Goal: Information Seeking & Learning: Learn about a topic

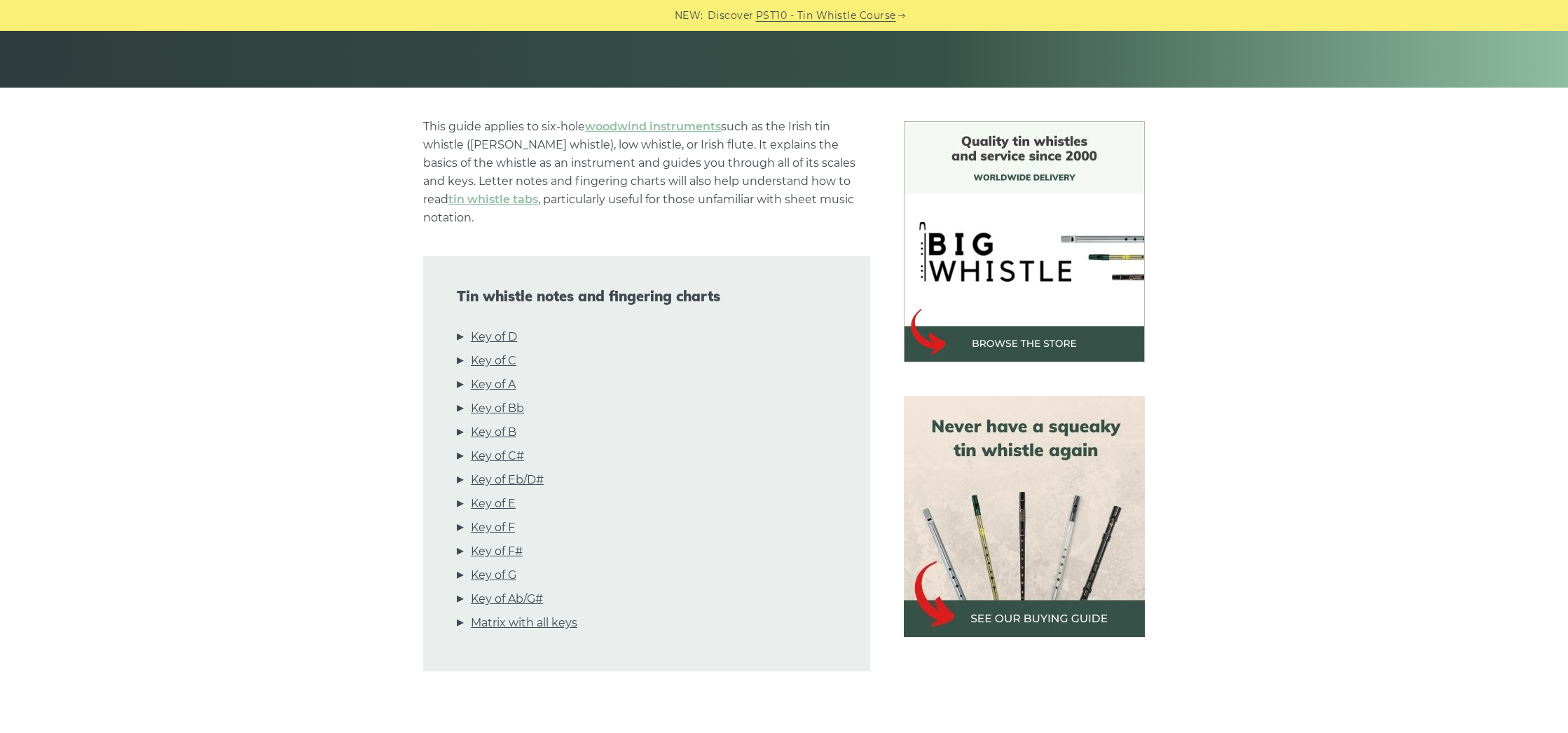
scroll to position [283, 0]
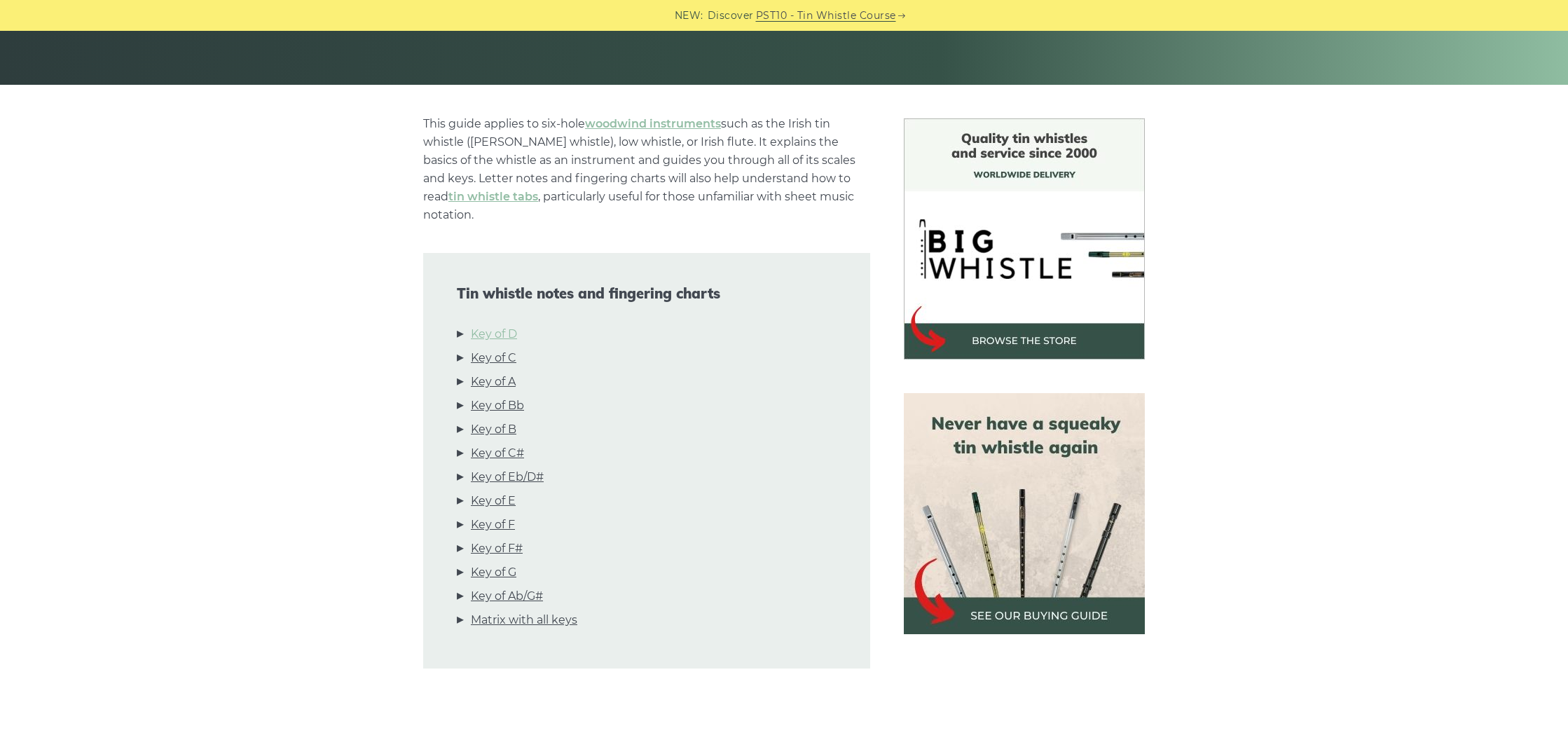
click at [494, 325] on link "Key of D" at bounding box center [494, 334] width 46 height 18
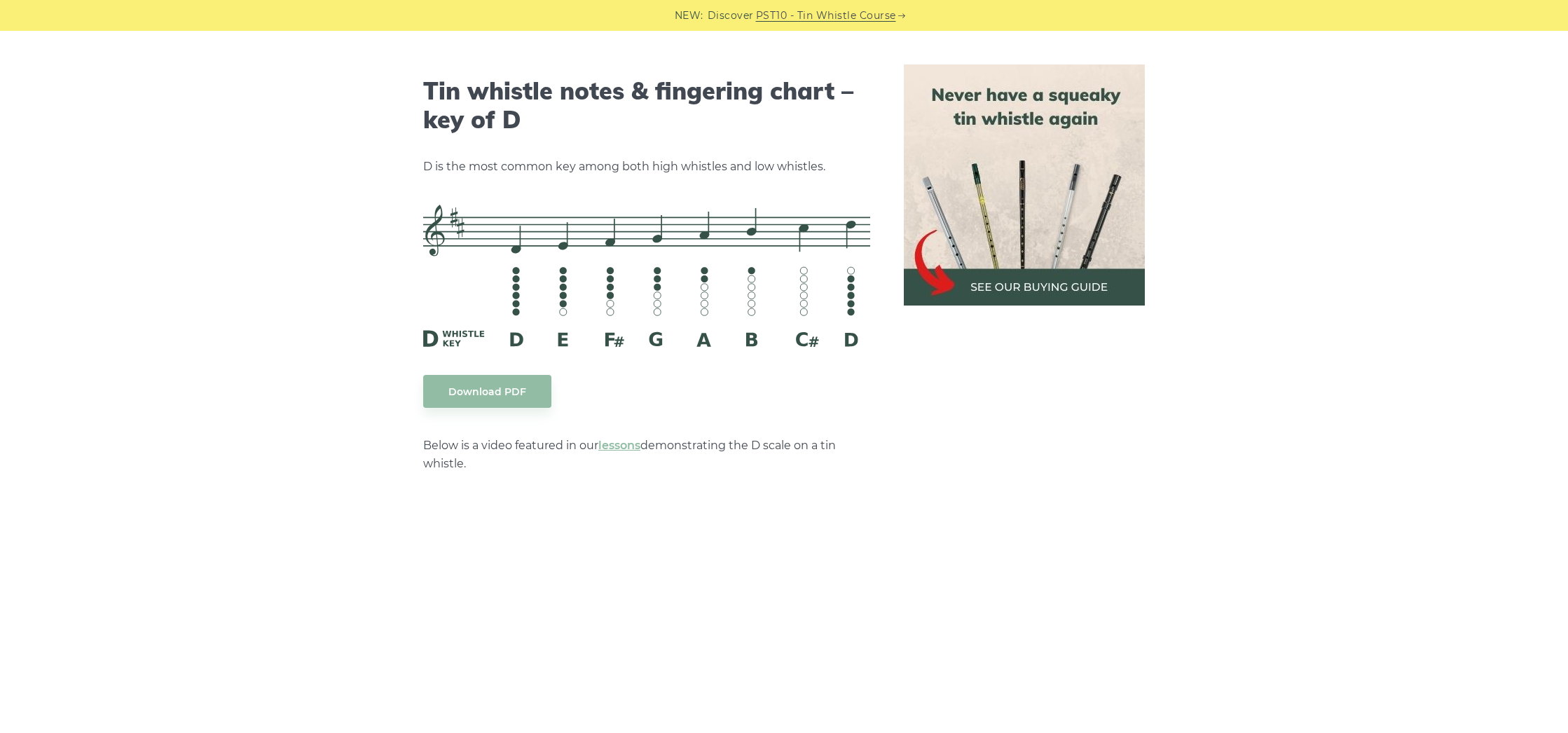
scroll to position [2182, 0]
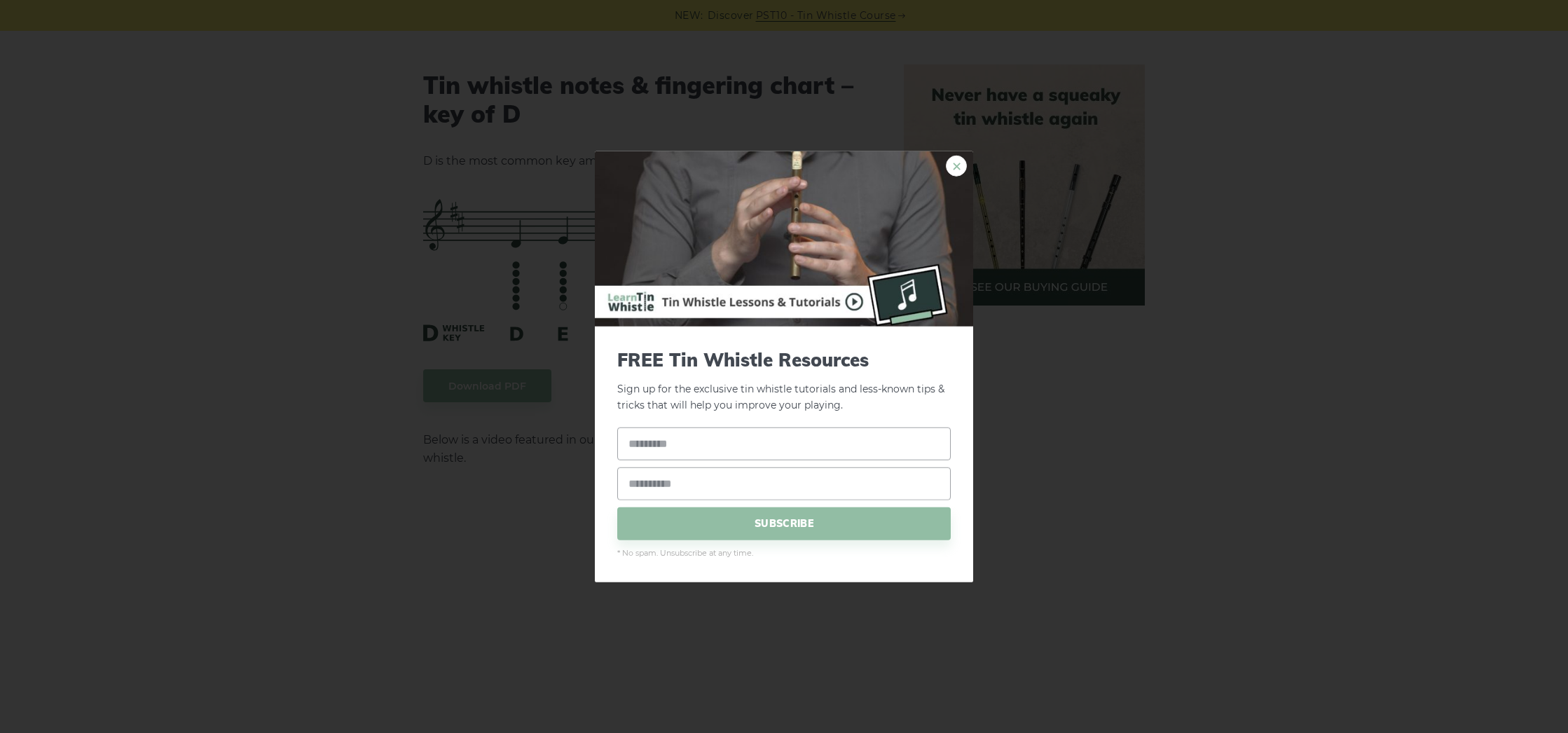
click at [956, 165] on link "×" at bounding box center [956, 166] width 21 height 21
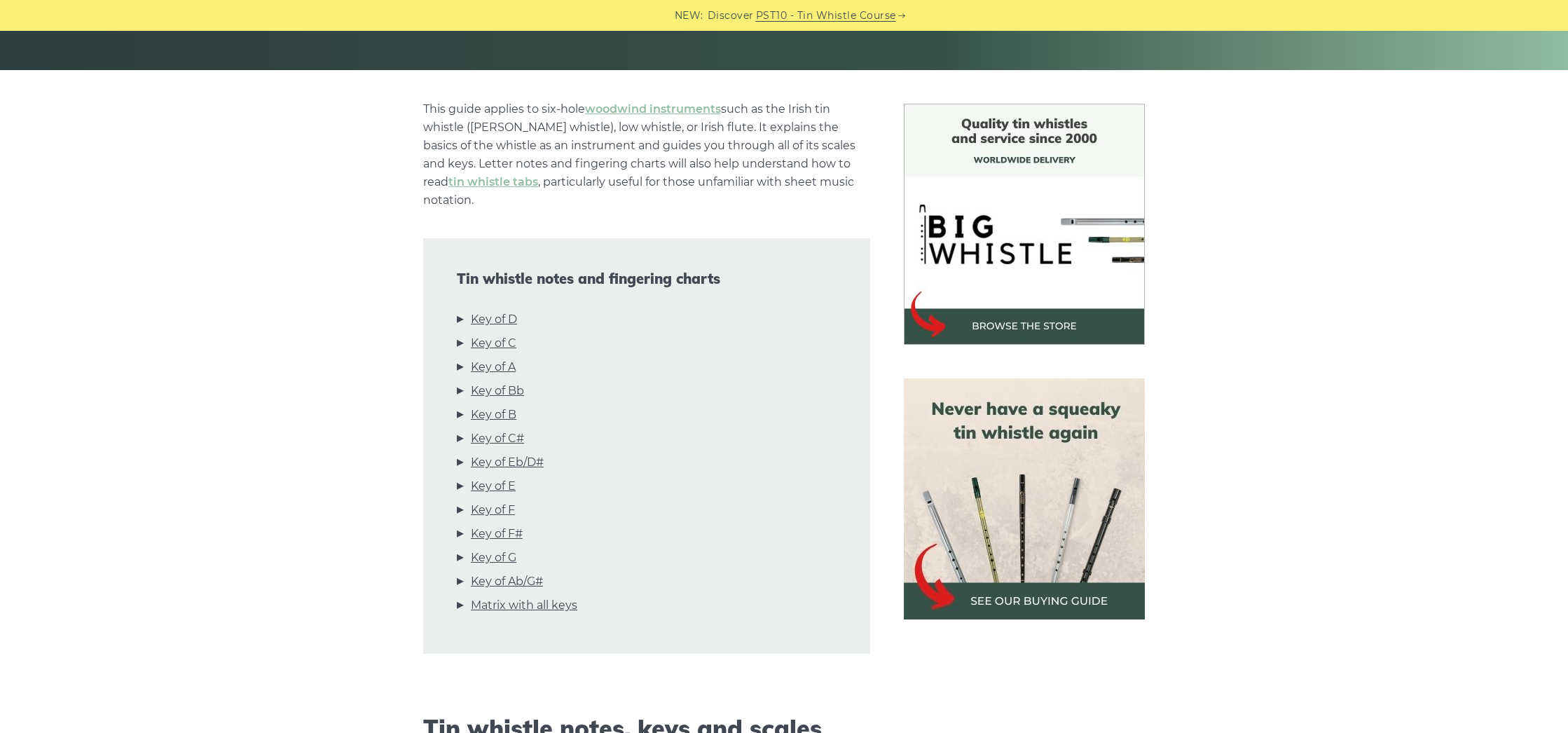
scroll to position [305, 0]
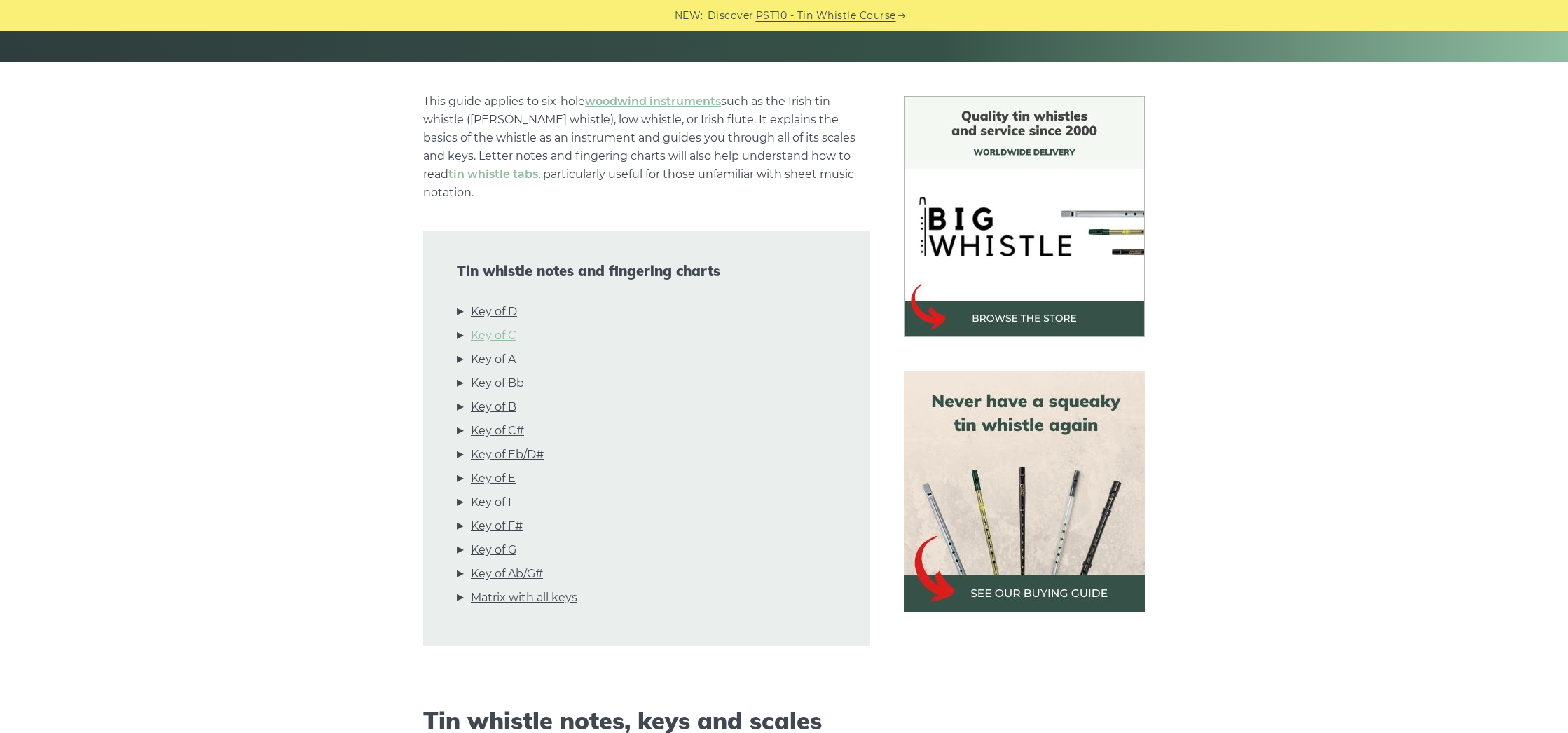
click at [502, 326] on link "Key of C" at bounding box center [494, 335] width 45 height 18
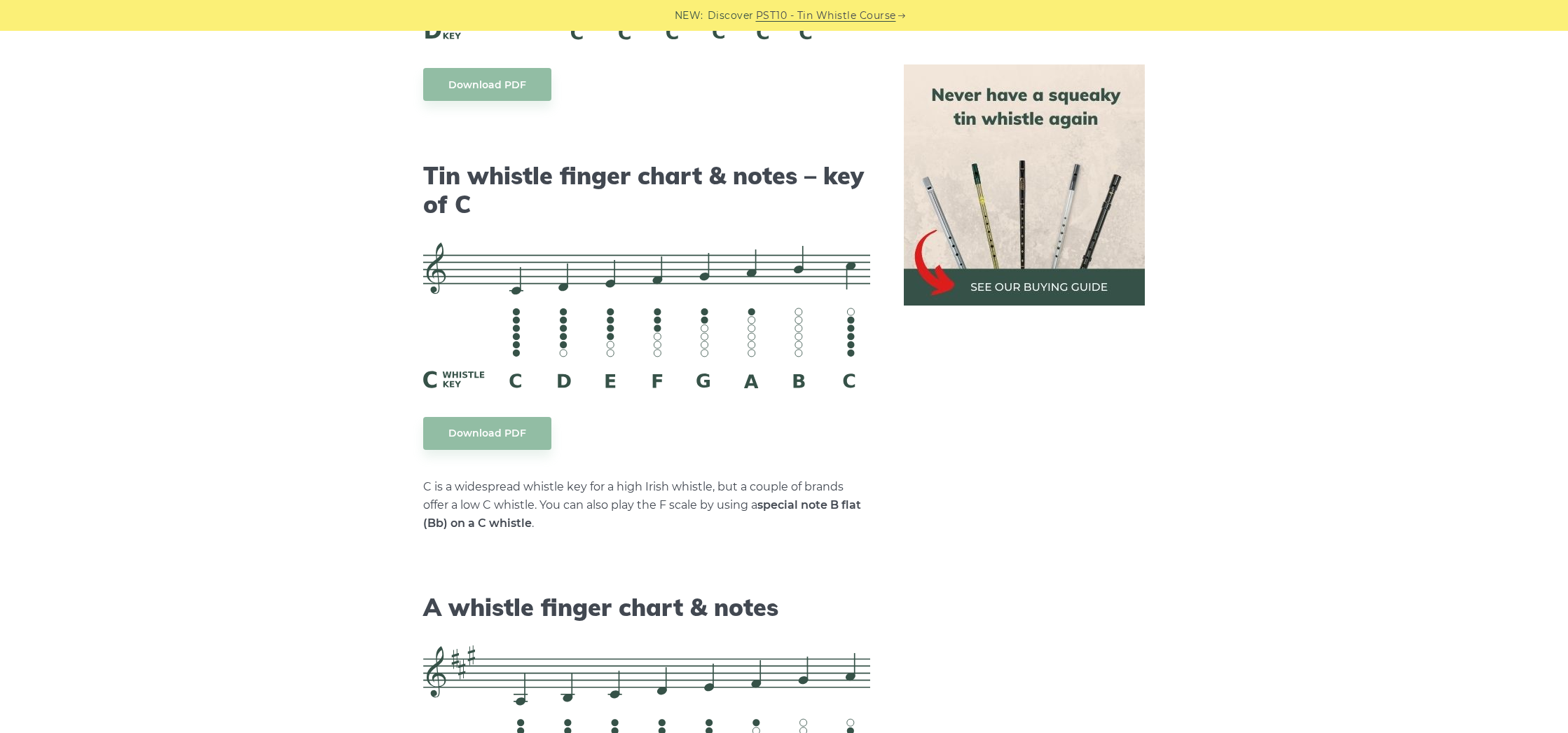
scroll to position [3504, 0]
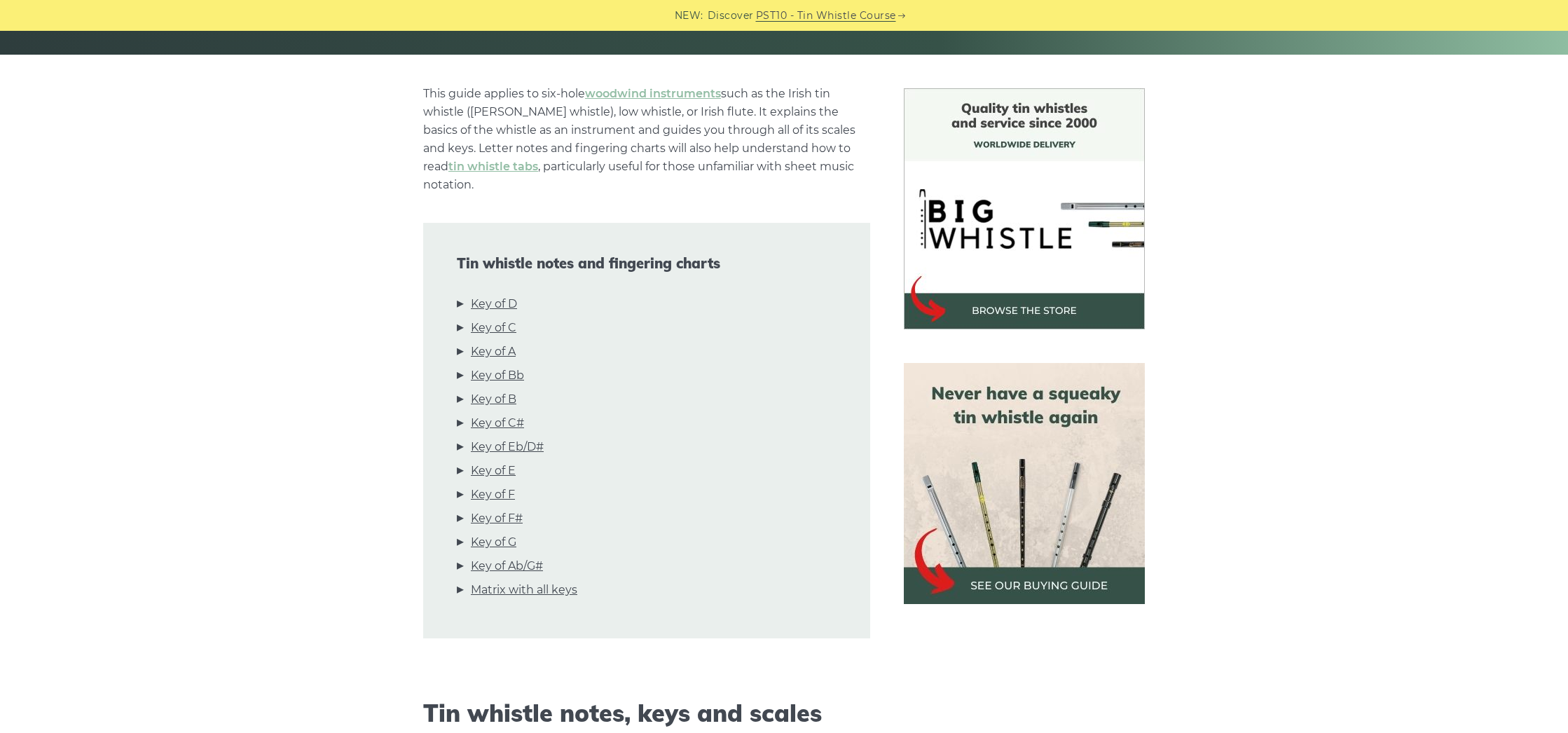
scroll to position [315, 0]
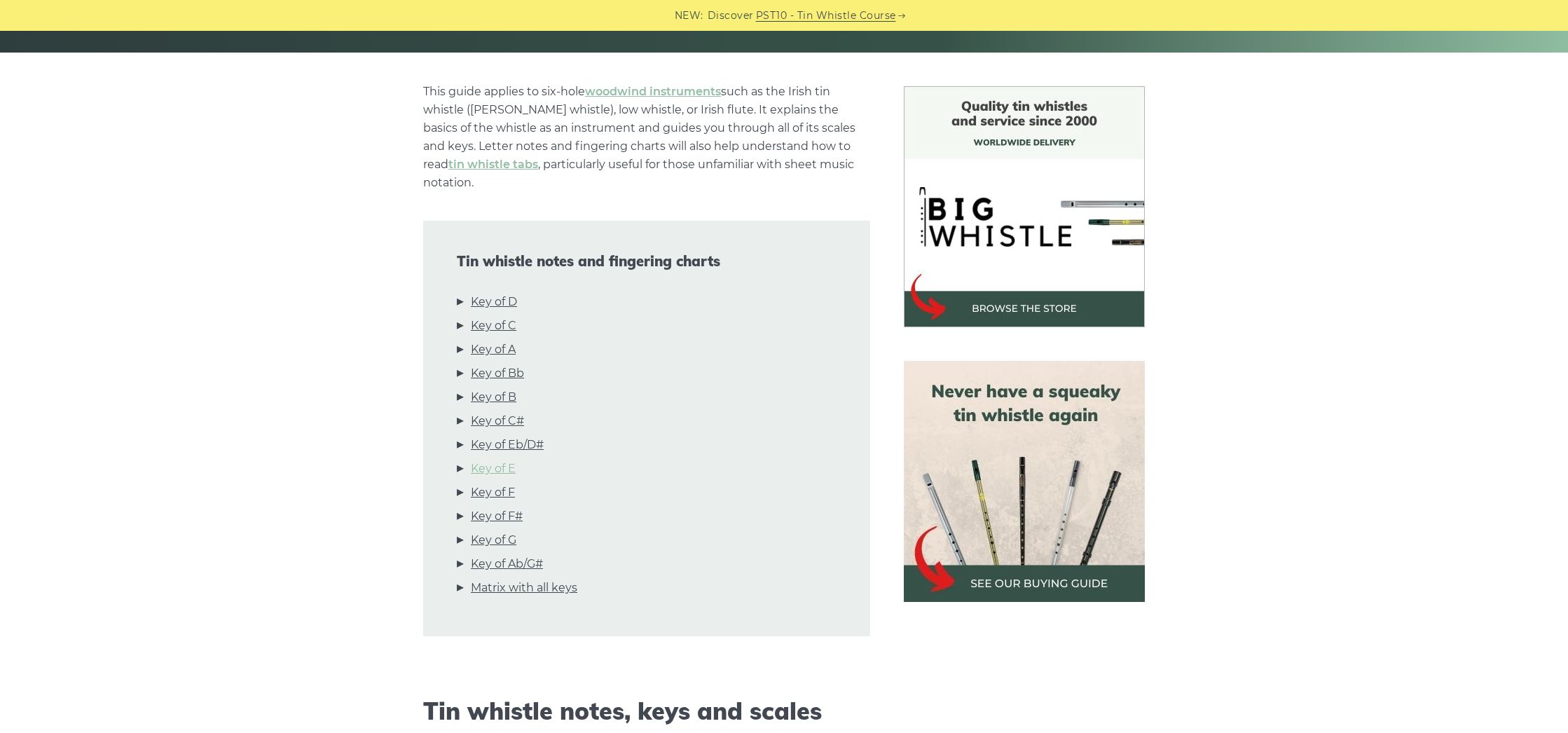
click at [503, 460] on link "Key of E" at bounding box center [493, 468] width 44 height 18
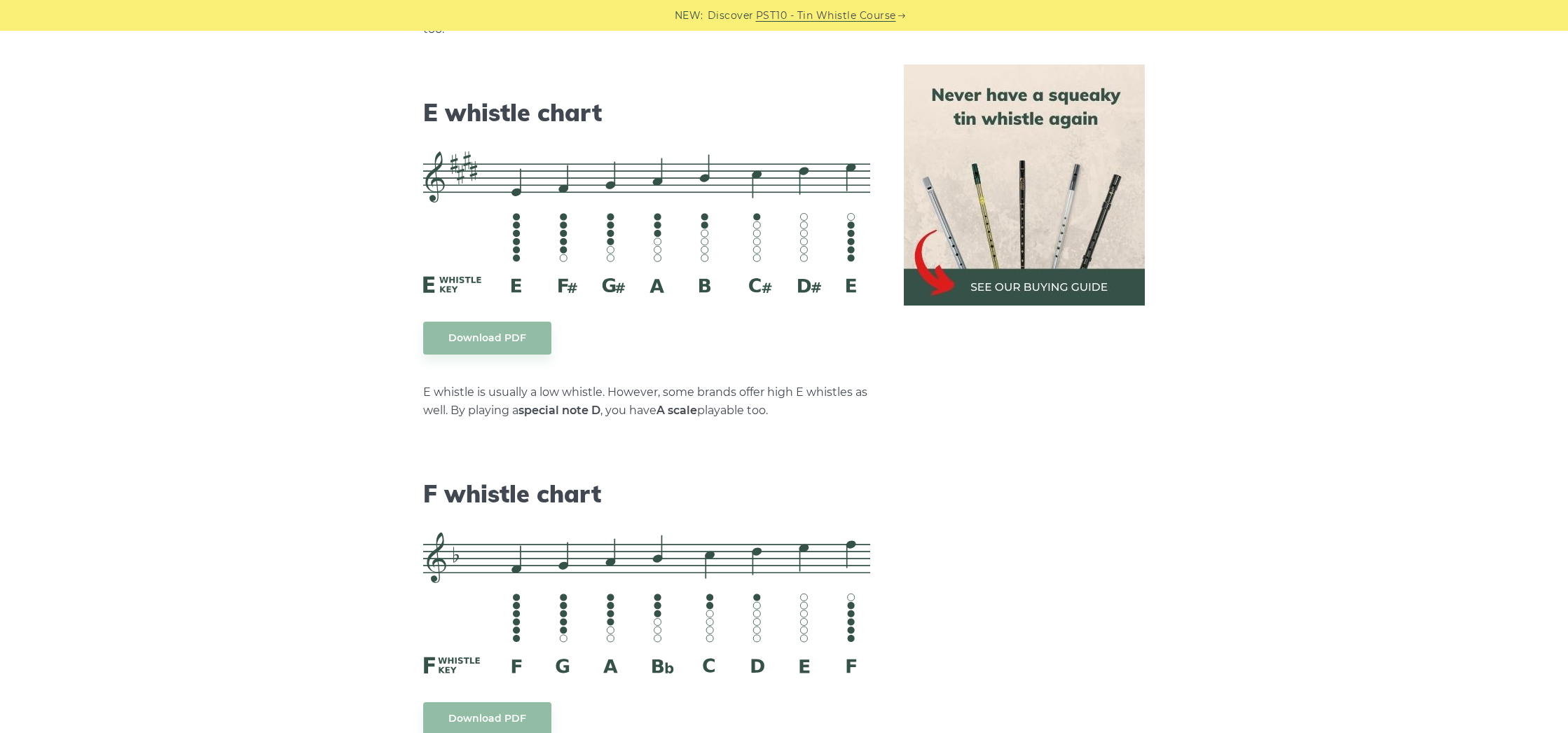
scroll to position [5979, 0]
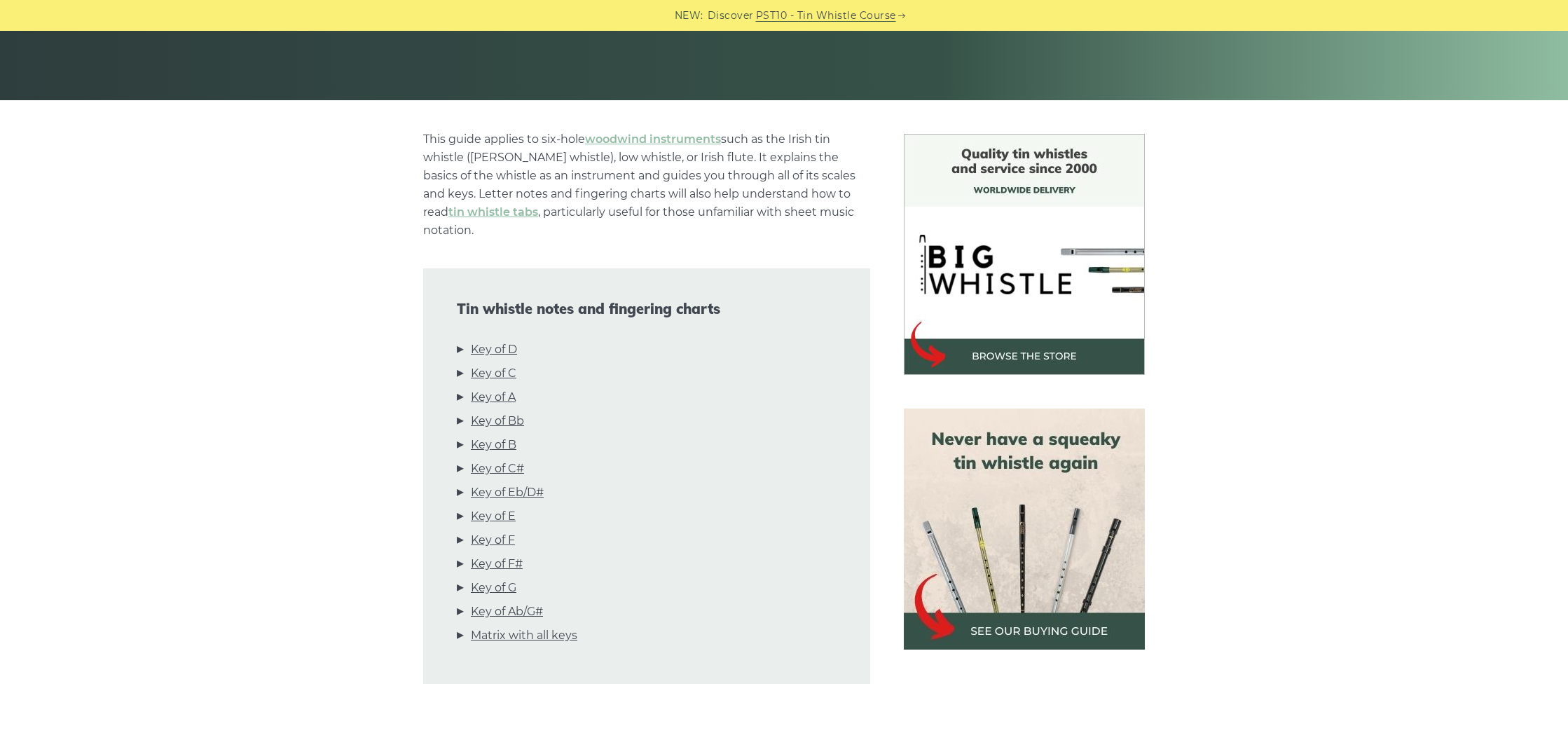
scroll to position [274, 0]
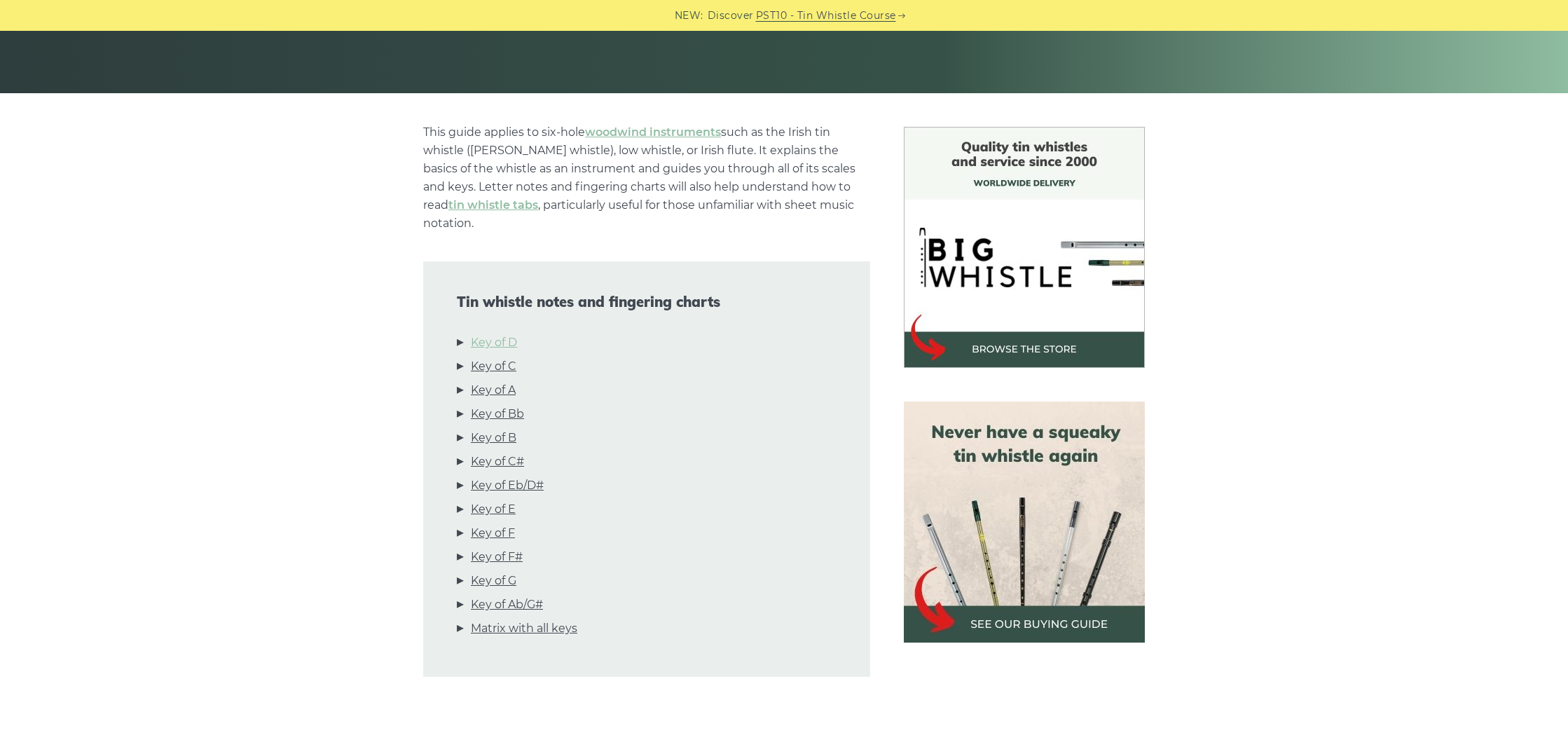
click at [482, 334] on link "Key of D" at bounding box center [494, 342] width 46 height 18
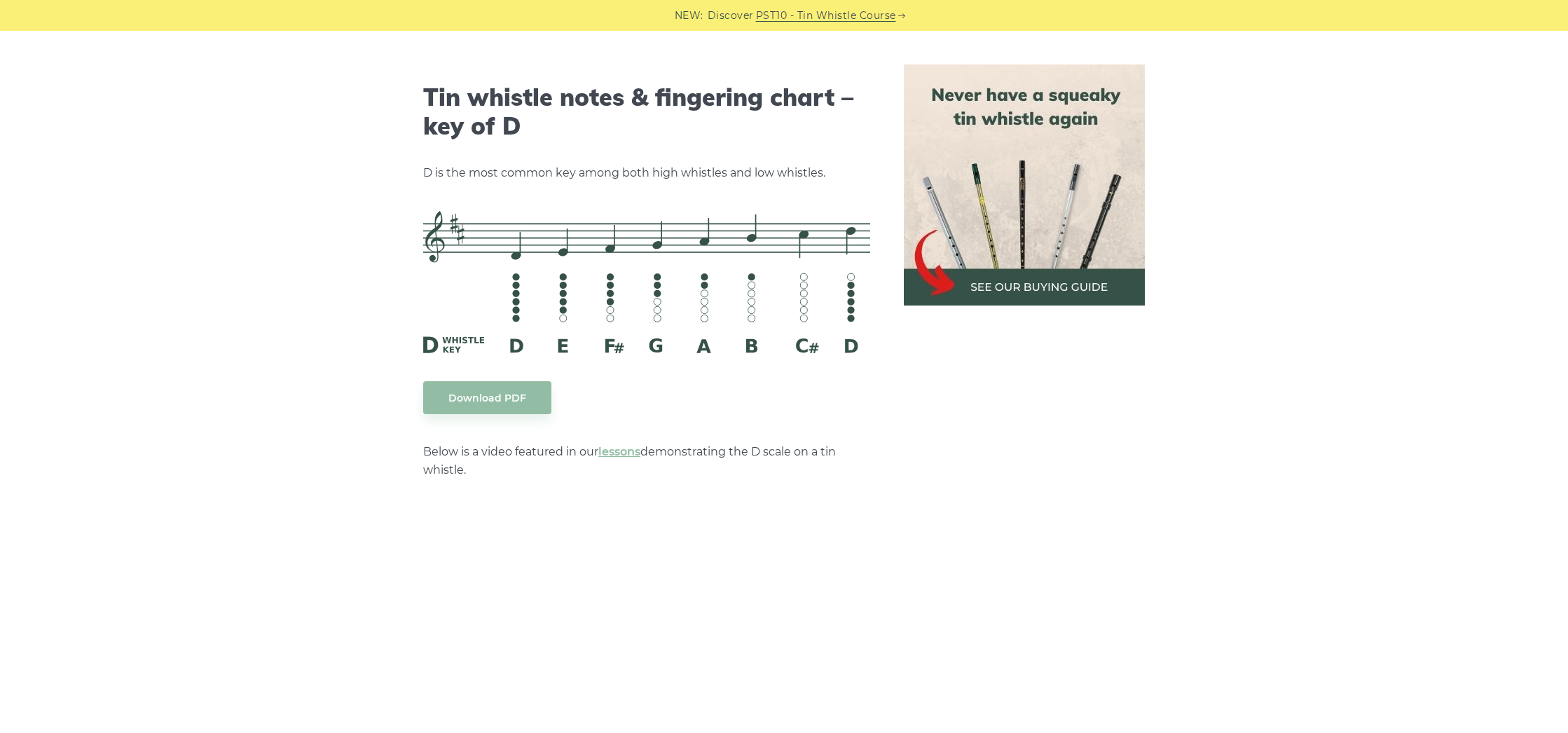
scroll to position [2182, 0]
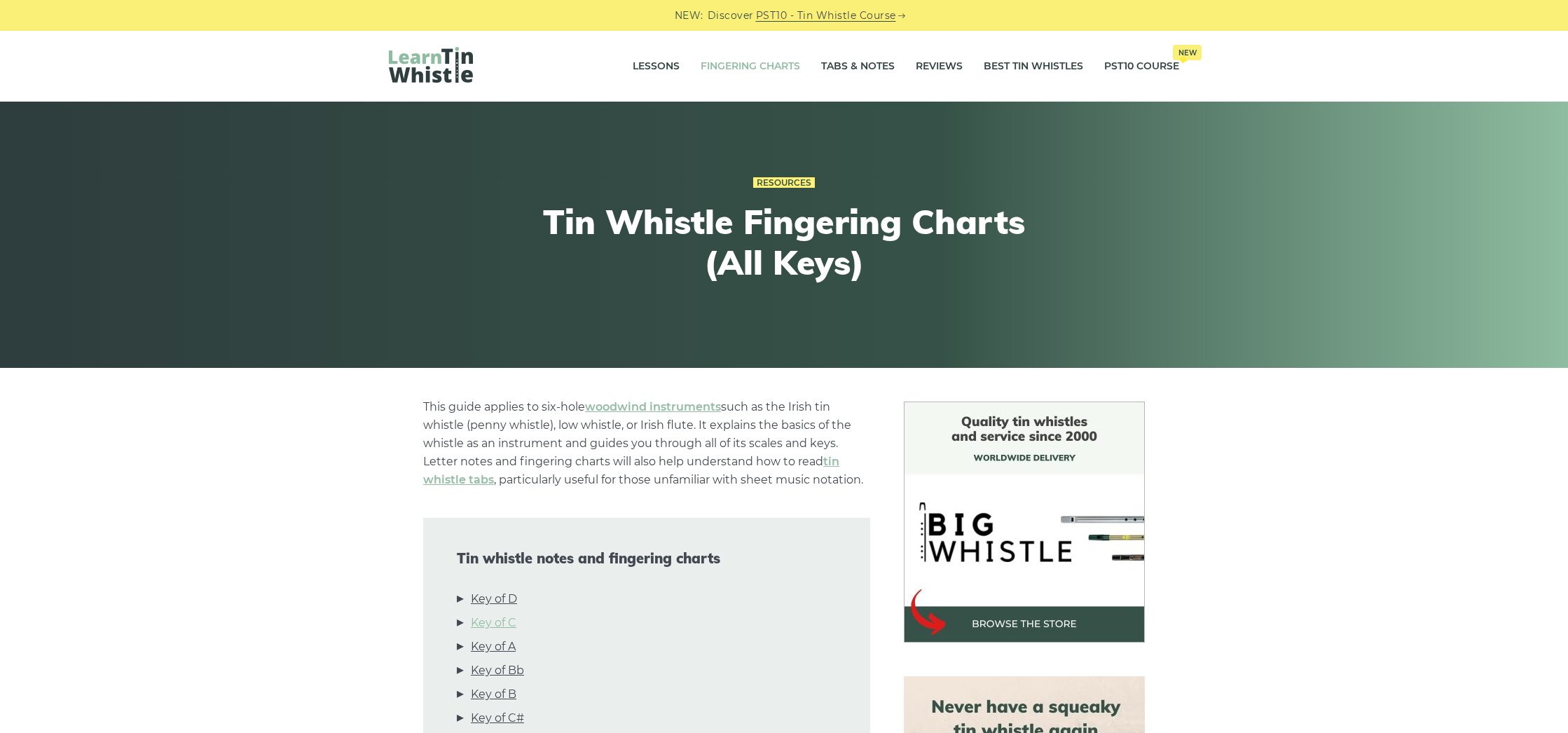
click at [491, 621] on link "Key of C" at bounding box center [494, 622] width 45 height 18
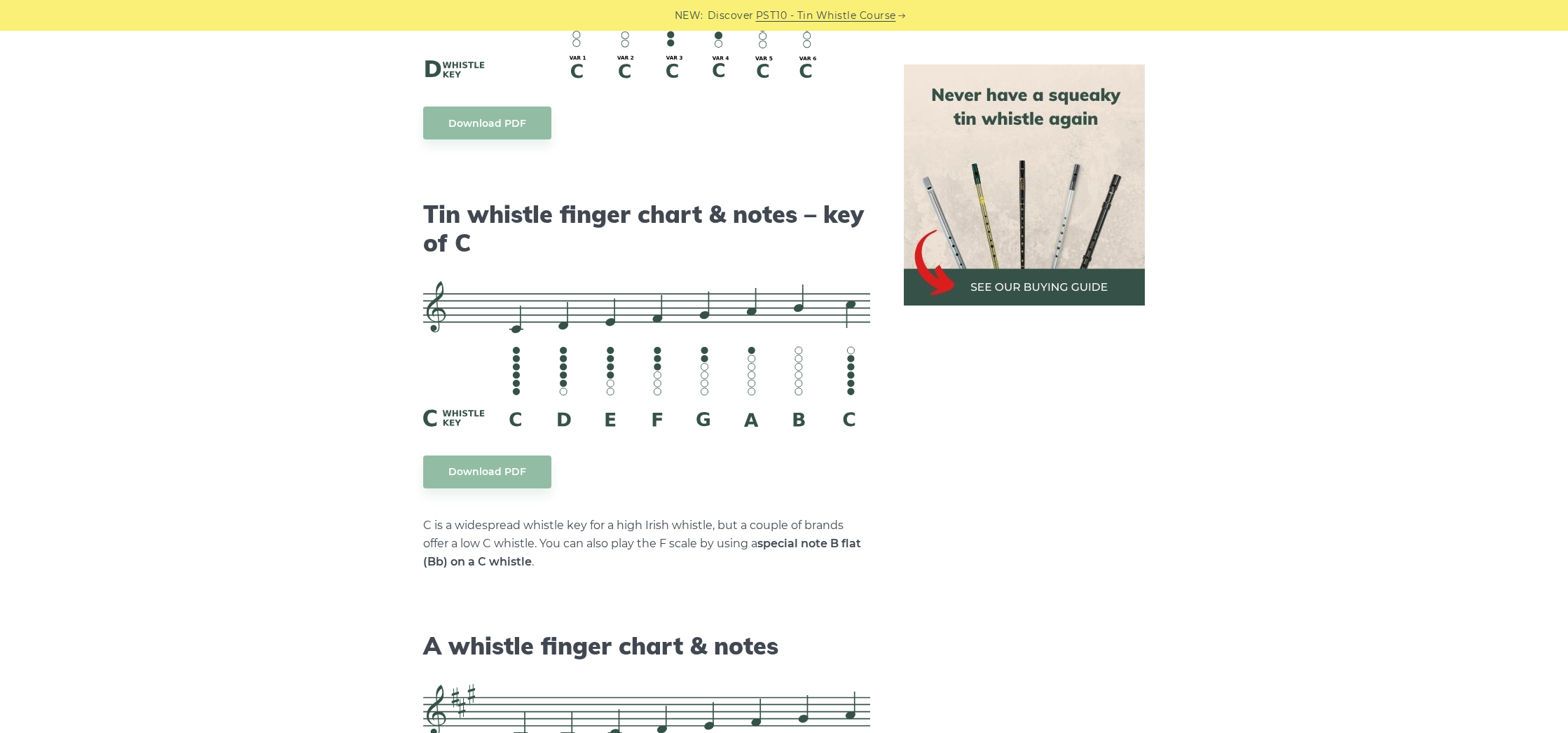
scroll to position [3504, 0]
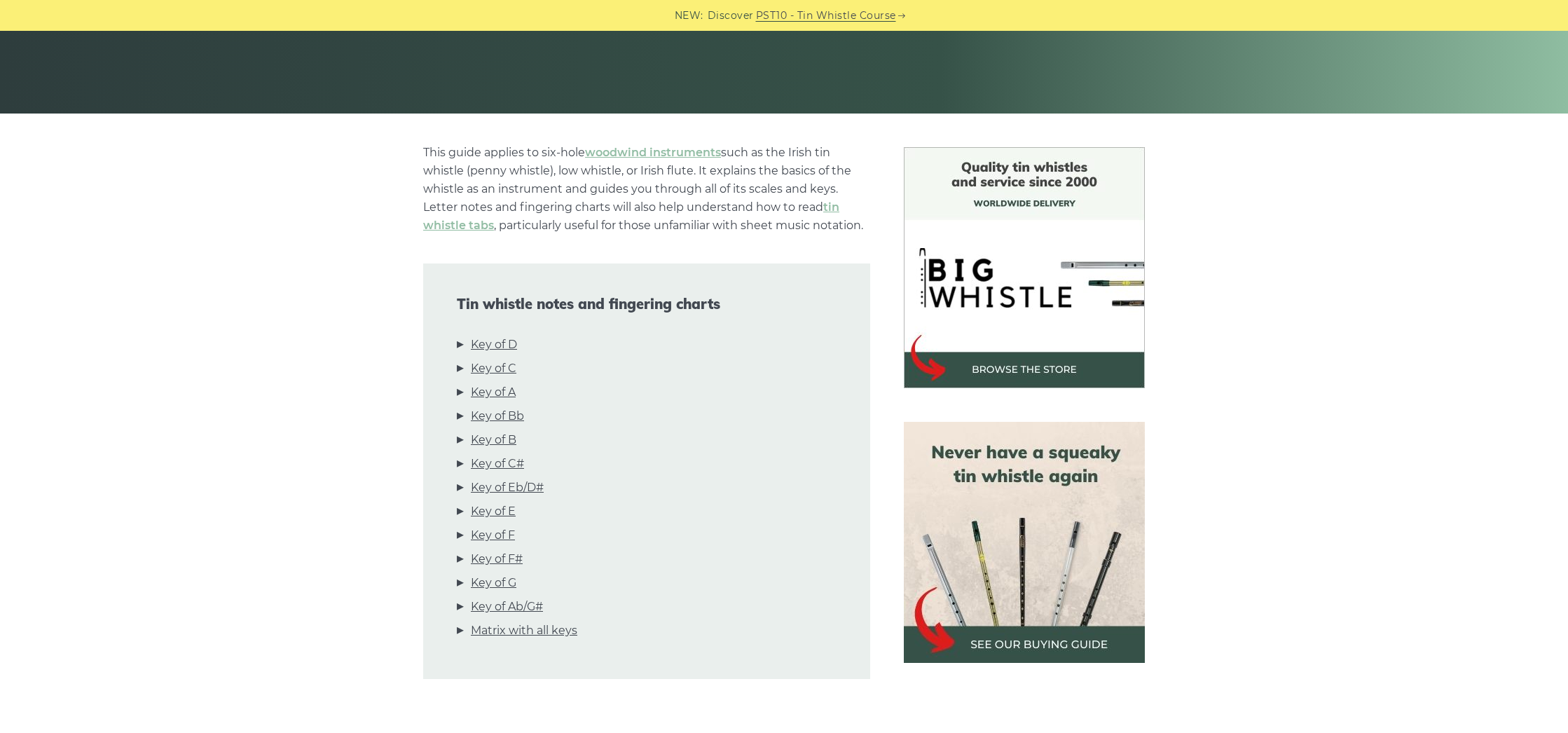
scroll to position [264, 0]
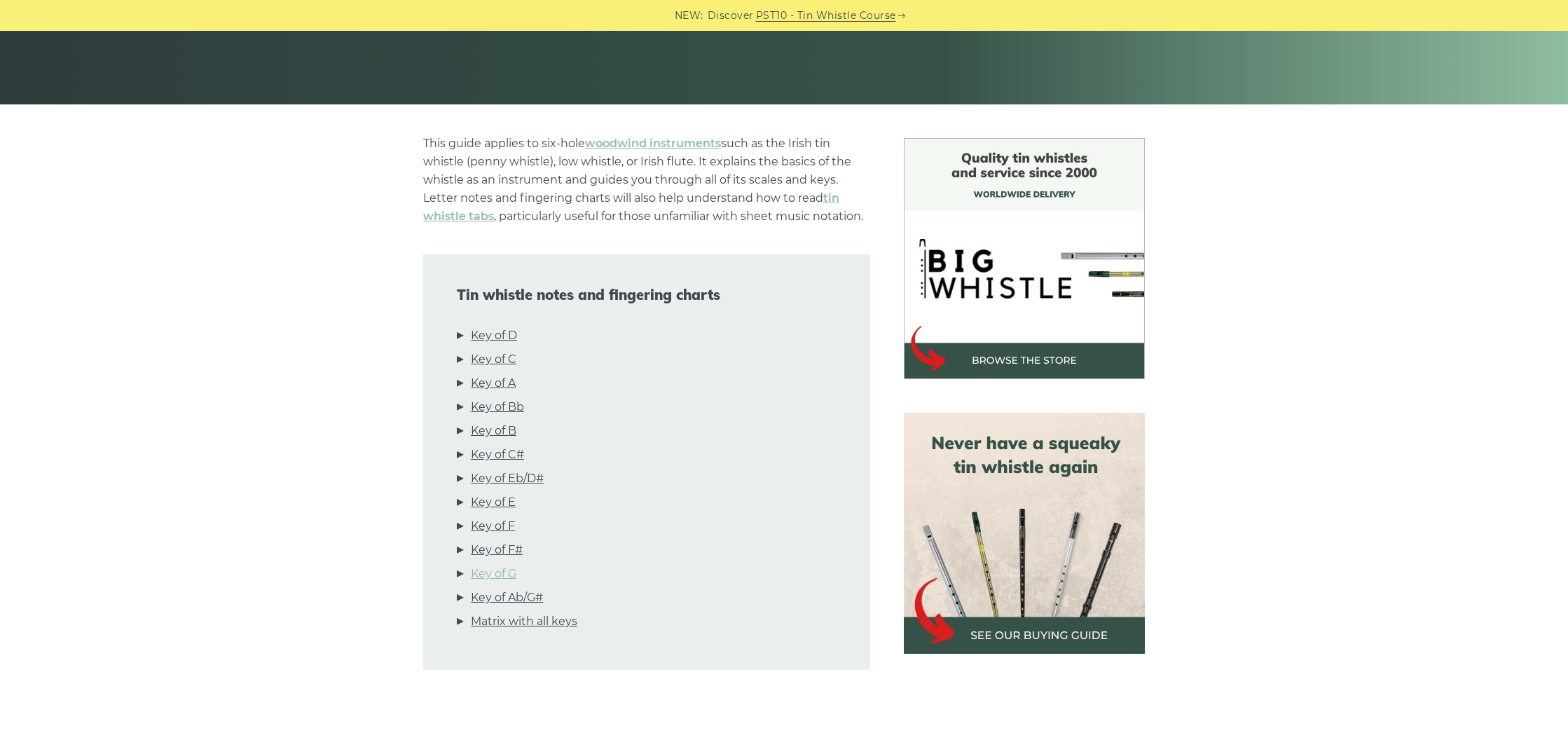
click at [492, 572] on link "Key of G" at bounding box center [494, 573] width 45 height 18
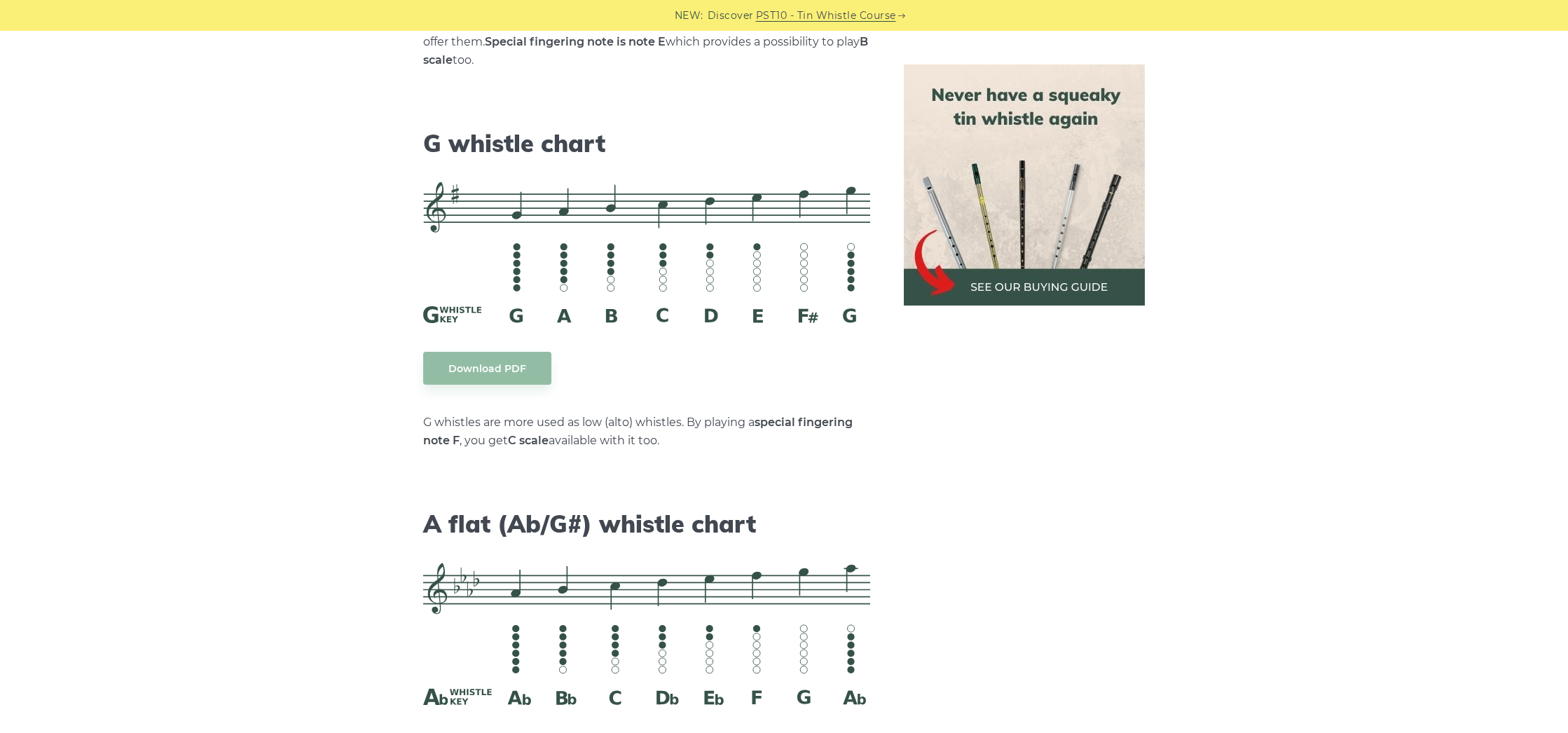
scroll to position [7159, 0]
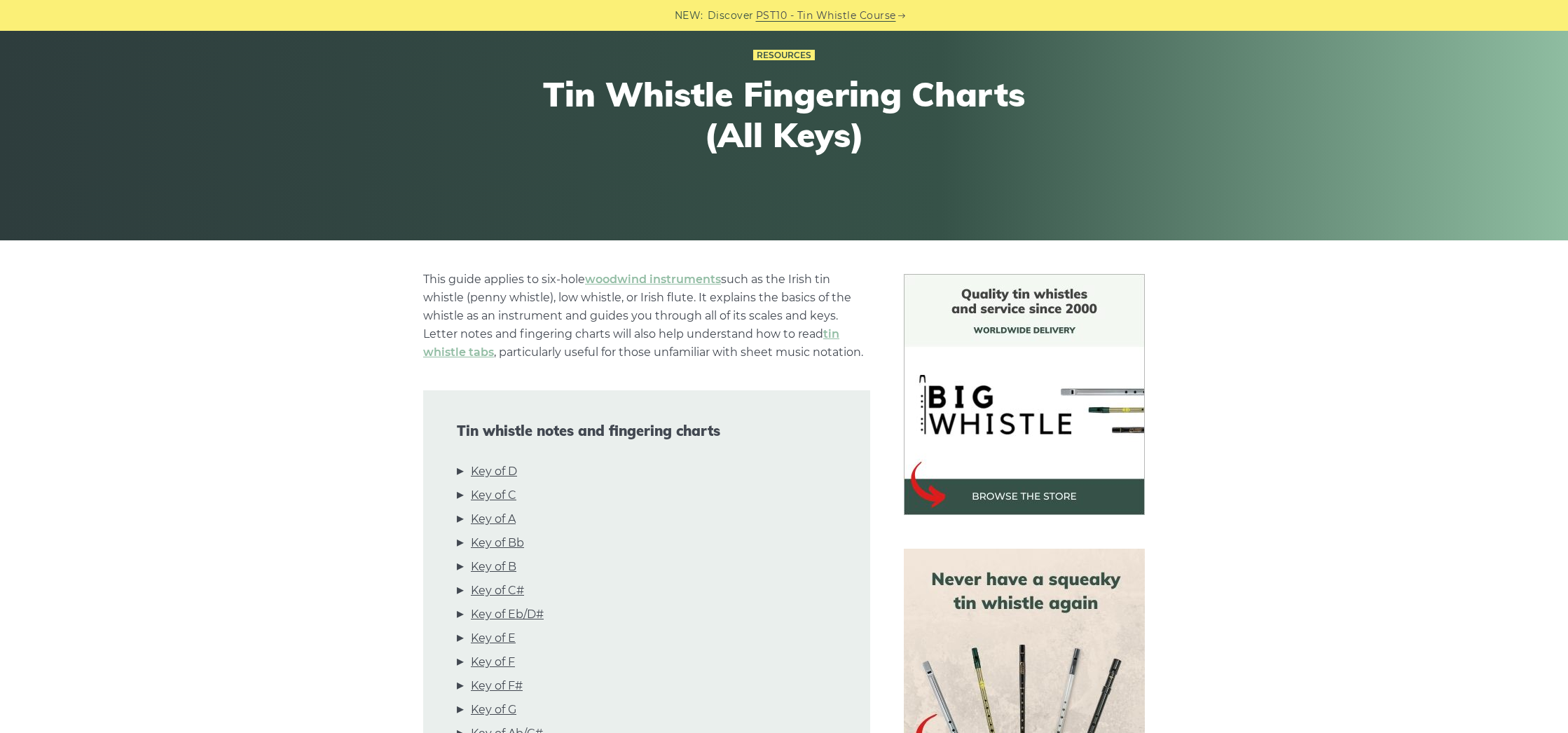
scroll to position [253, 0]
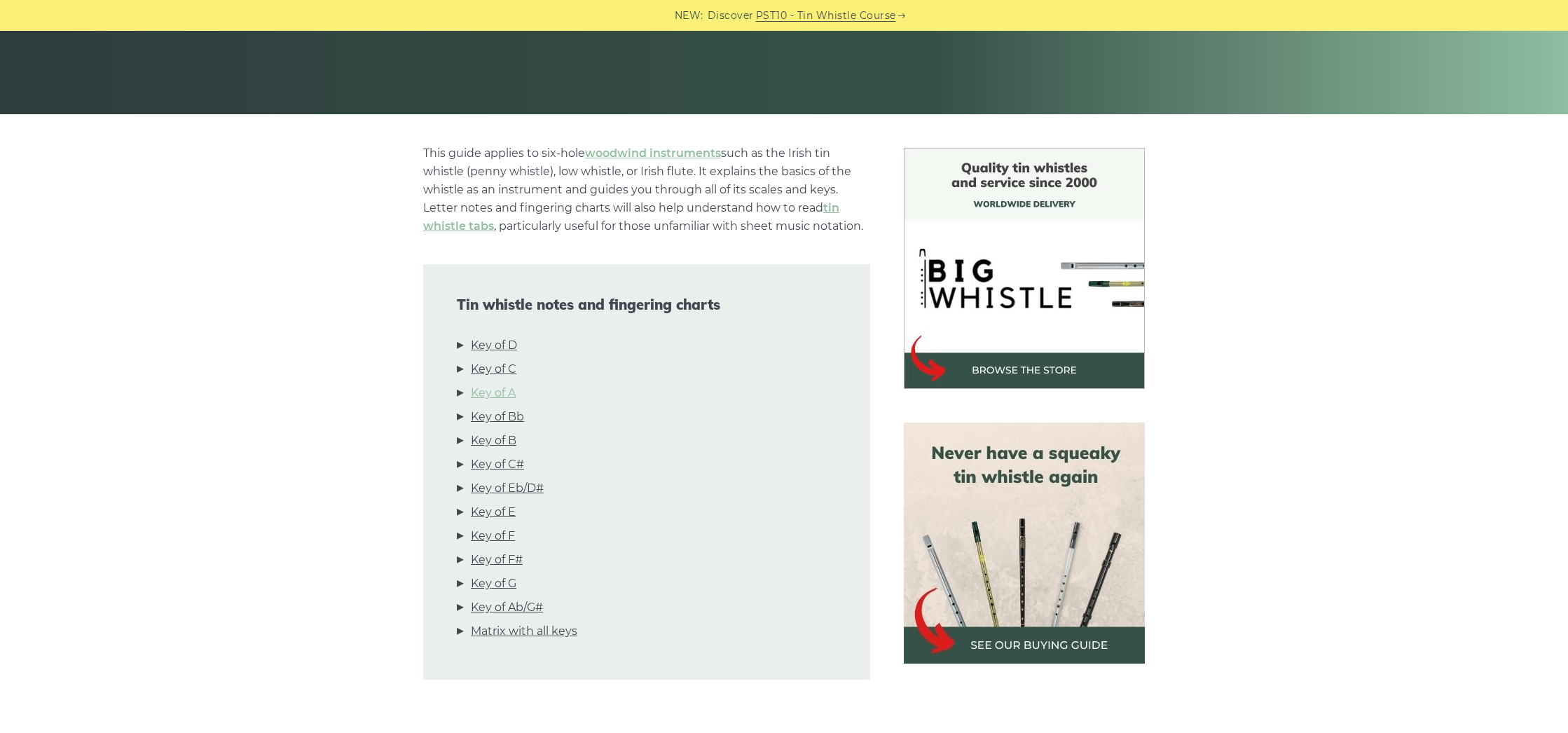
click at [499, 393] on link "Key of A" at bounding box center [493, 393] width 44 height 18
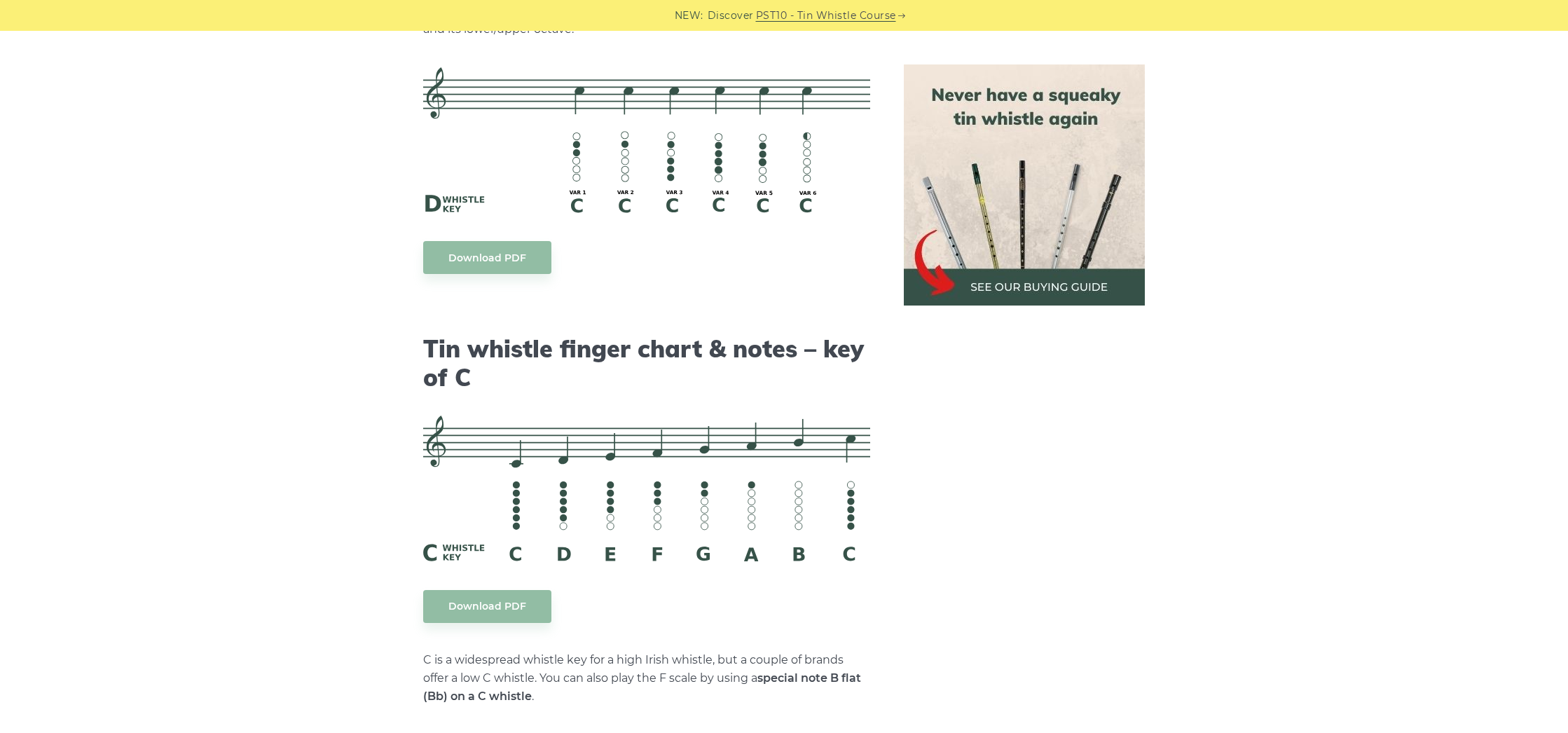
scroll to position [3246, 0]
